Goal: Task Accomplishment & Management: Use online tool/utility

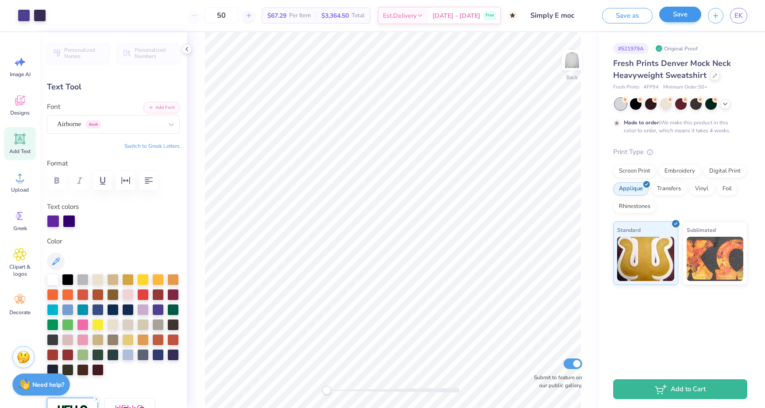
scroll to position [398, 0]
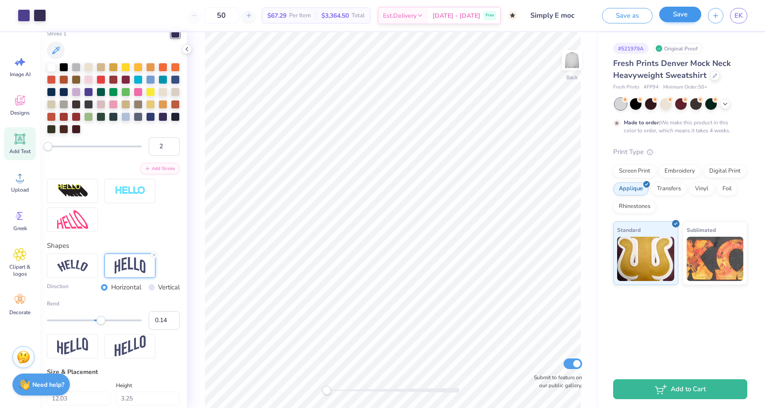
click at [671, 9] on button "Save" at bounding box center [680, 14] width 42 height 15
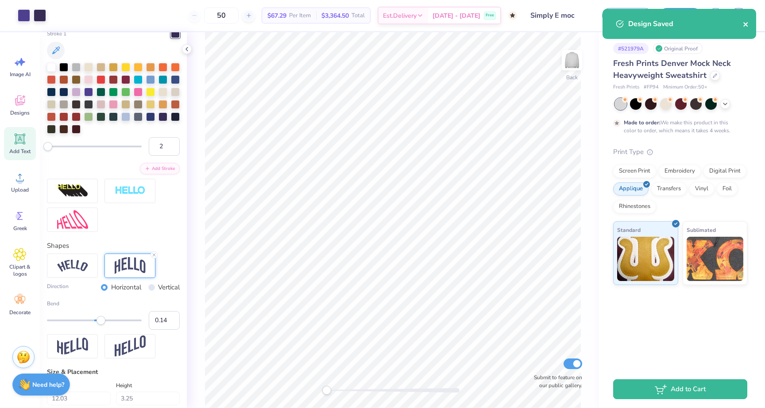
click at [746, 25] on icon "close" at bounding box center [746, 24] width 4 height 4
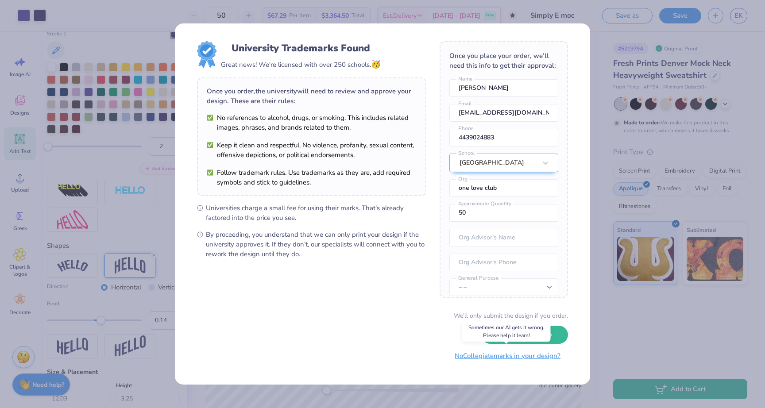
click at [513, 357] on button "No Collegiate marks in your design?" at bounding box center [507, 356] width 121 height 18
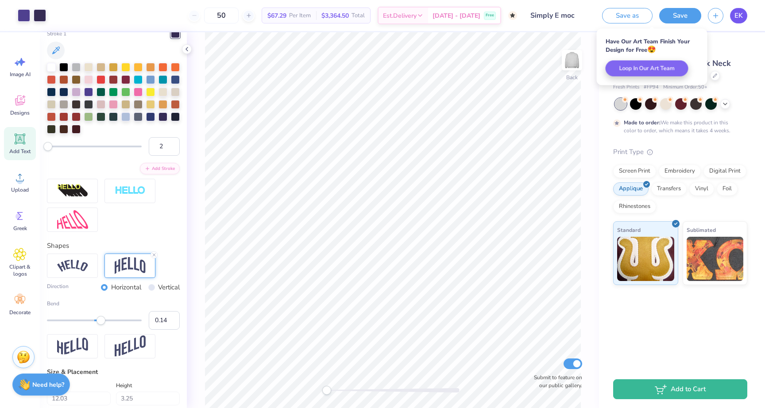
click at [739, 12] on span "EK" at bounding box center [739, 16] width 8 height 10
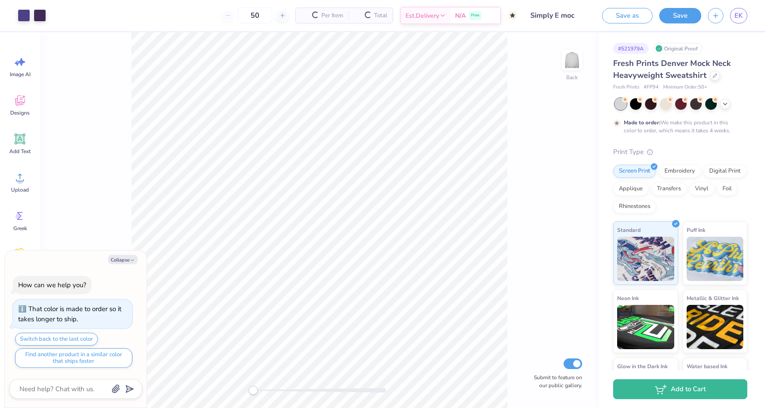
type textarea "x"
click at [736, 15] on span "EK" at bounding box center [739, 16] width 8 height 10
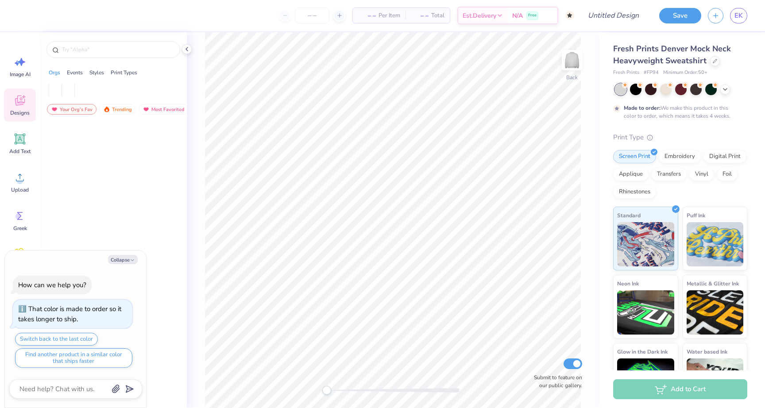
type textarea "x"
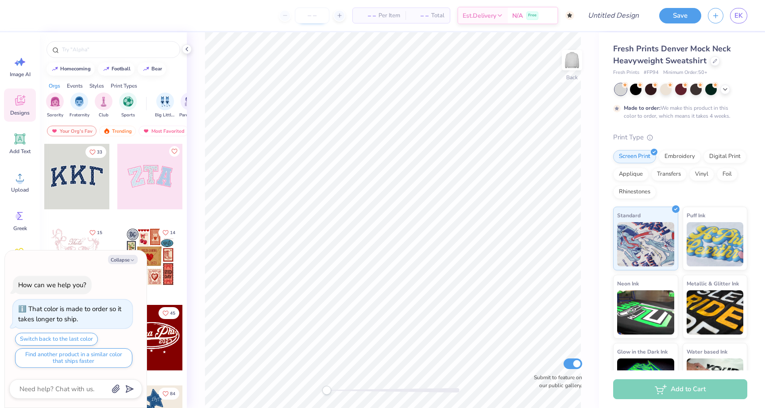
click at [313, 14] on input "number" at bounding box center [312, 16] width 35 height 16
type input "50"
type textarea "x"
click at [316, 16] on input "50" at bounding box center [312, 16] width 35 height 16
type input "5"
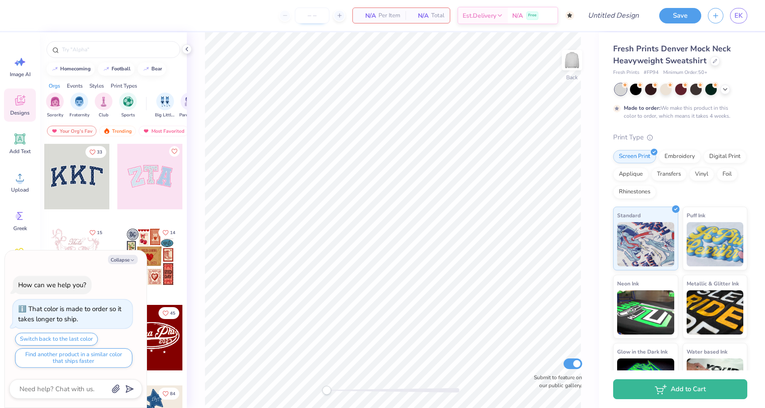
type input "2"
type textarea "x"
type input "50"
drag, startPoint x: 661, startPoint y: 47, endPoint x: 706, endPoint y: 60, distance: 46.8
click at [706, 60] on div "Fresh Prints Denver Mock Neck Heavyweight Sweatshirt" at bounding box center [680, 55] width 134 height 24
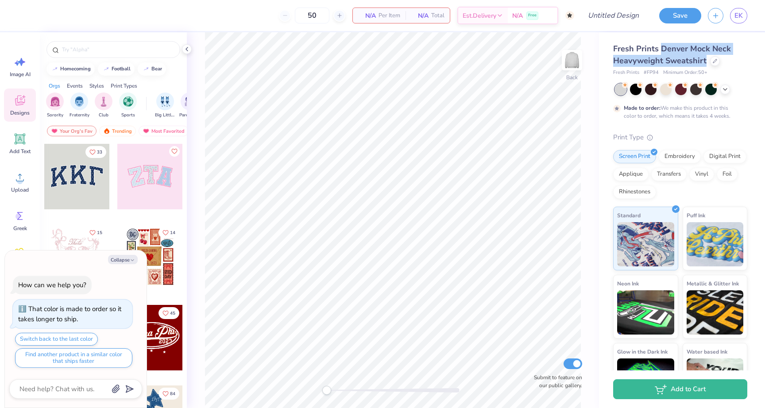
copy span "Denver Mock Neck Heavyweight Sweatshirt"
type textarea "x"
